Goal: Information Seeking & Learning: Learn about a topic

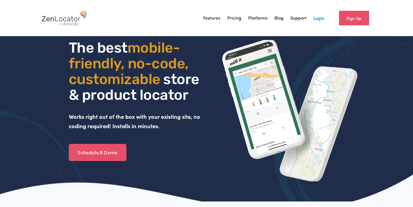
click at [239, 19] on link "Pricing" at bounding box center [234, 18] width 14 height 8
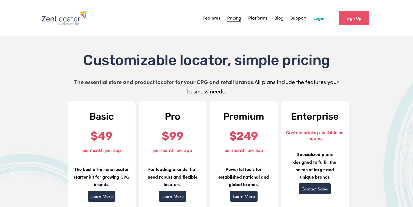
click at [212, 21] on link "Features" at bounding box center [211, 18] width 17 height 8
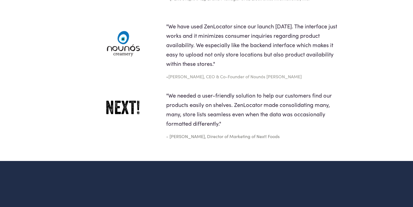
scroll to position [703, 0]
